Goal: Find contact information: Find contact information

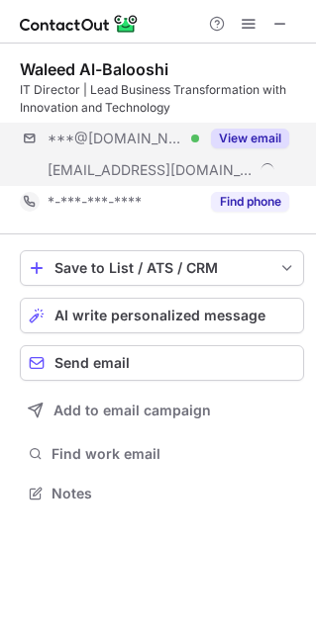
scroll to position [479, 316]
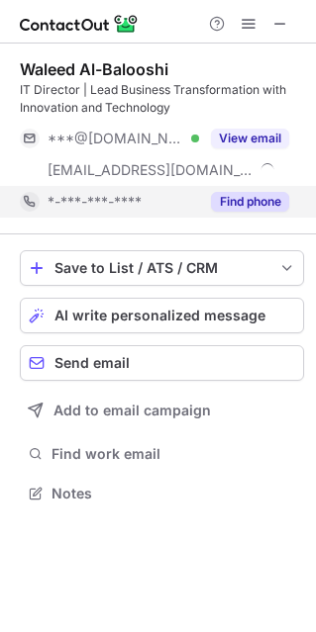
click at [227, 197] on button "Find phone" at bounding box center [250, 202] width 78 height 20
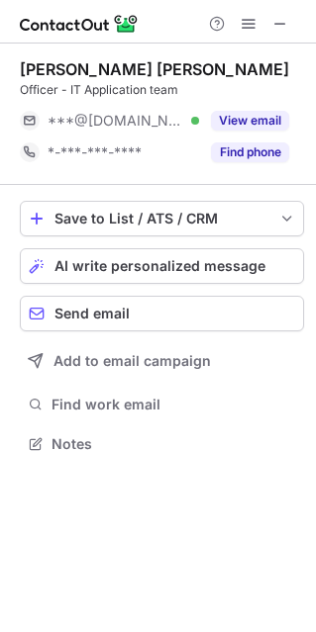
scroll to position [429, 316]
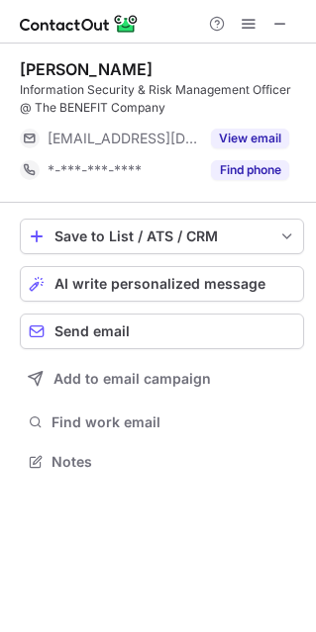
scroll to position [447, 316]
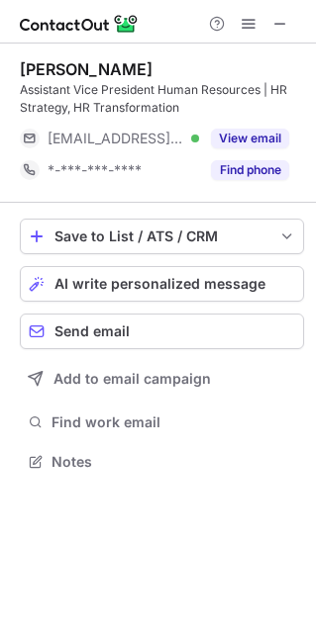
scroll to position [447, 316]
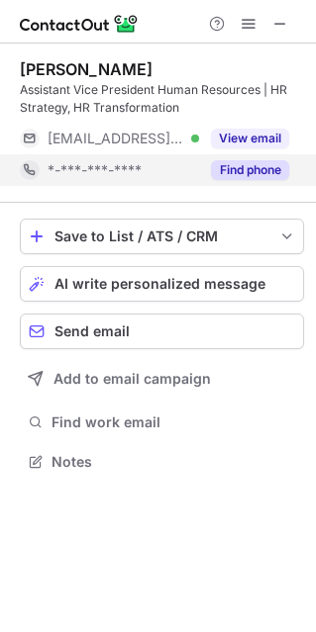
click at [238, 173] on button "Find phone" at bounding box center [250, 170] width 78 height 20
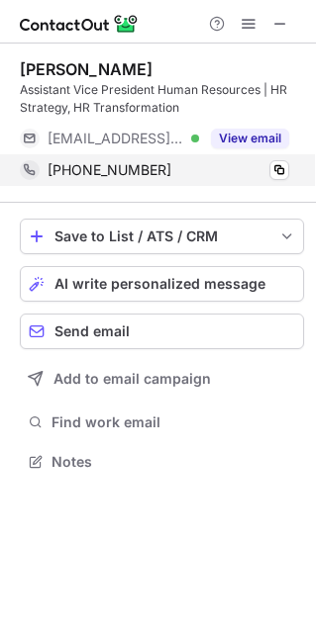
click at [289, 172] on div "+966545557076 Copy" at bounding box center [154, 170] width 269 height 32
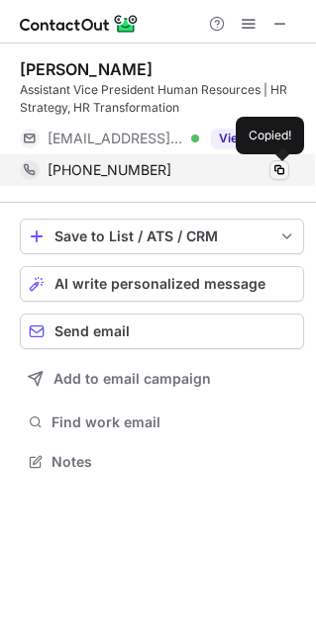
click at [274, 170] on span at bounding box center [279, 170] width 16 height 16
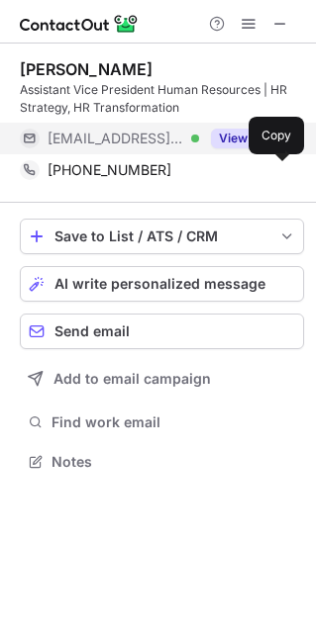
click at [224, 144] on button "View email" at bounding box center [250, 139] width 78 height 20
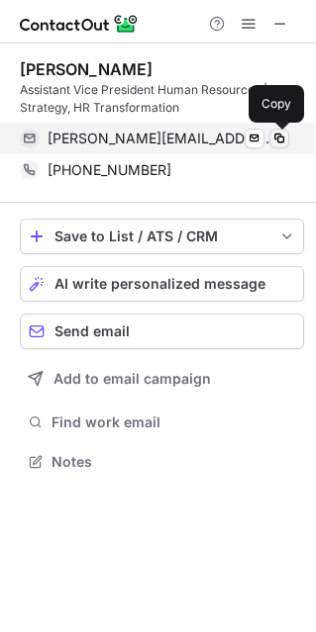
click at [276, 137] on span at bounding box center [279, 139] width 16 height 16
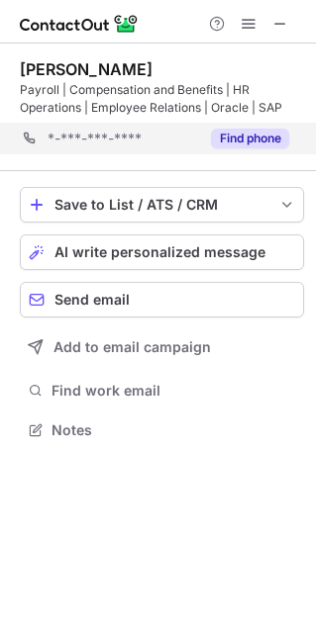
scroll to position [416, 316]
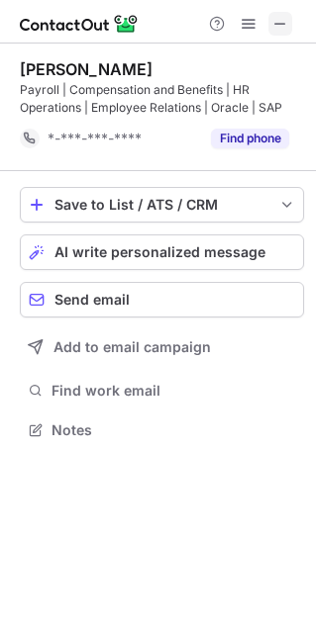
click at [277, 26] on span at bounding box center [280, 24] width 16 height 16
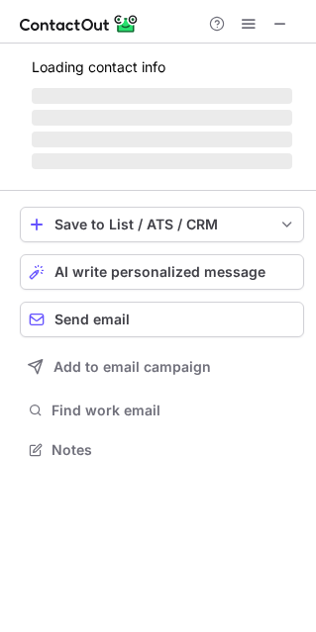
scroll to position [447, 316]
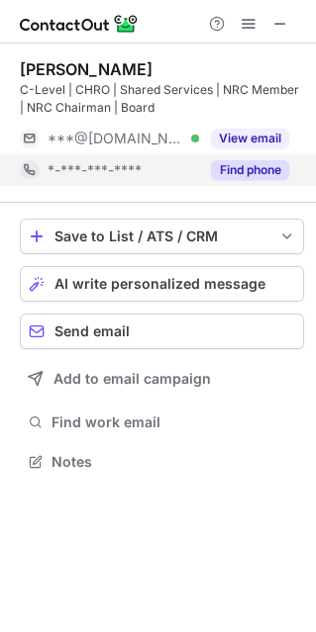
click at [242, 160] on button "Find phone" at bounding box center [250, 170] width 78 height 20
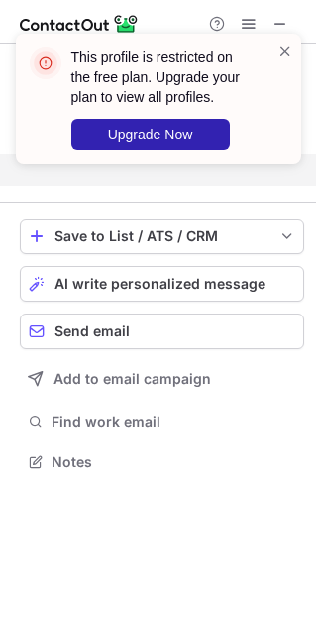
scroll to position [416, 316]
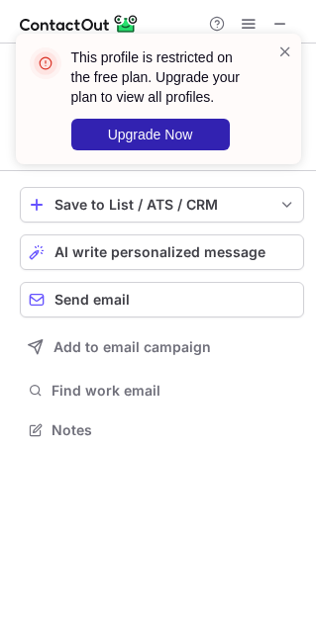
click at [276, 47] on div "This profile is restricted on the free plan. Upgrade your plan to view all prof…" at bounding box center [150, 99] width 253 height 115
click at [290, 49] on span at bounding box center [285, 52] width 16 height 20
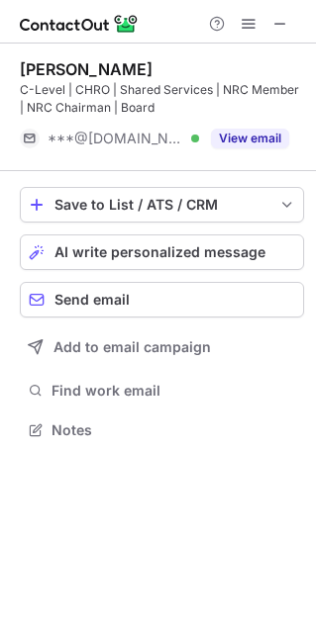
click at [279, 24] on div "This profile is restricted on the free plan. Upgrade your plan to view all prof…" at bounding box center [158, 34] width 317 height 40
click at [279, 24] on span at bounding box center [280, 24] width 16 height 16
